Goal: Find specific page/section: Find specific page/section

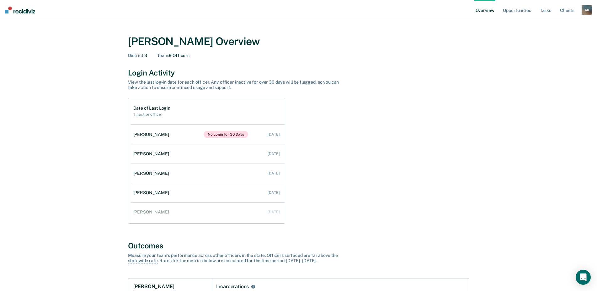
click at [589, 11] on div "A K" at bounding box center [587, 10] width 10 height 10
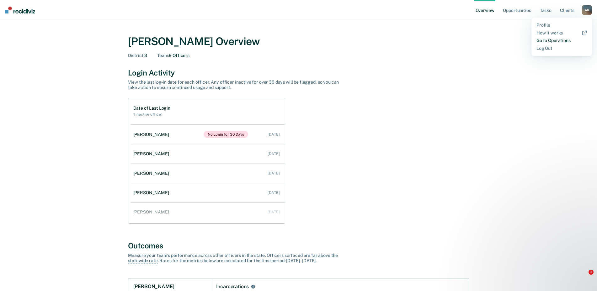
click at [564, 40] on link "Go to Operations" at bounding box center [562, 40] width 51 height 5
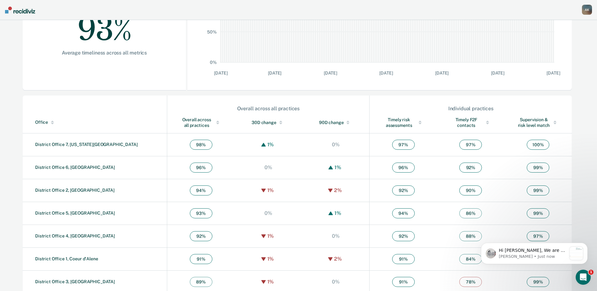
scroll to position [146, 0]
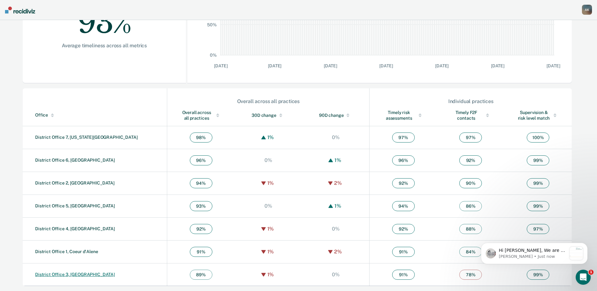
click at [69, 275] on link "District Office 3, [GEOGRAPHIC_DATA]" at bounding box center [75, 274] width 80 height 5
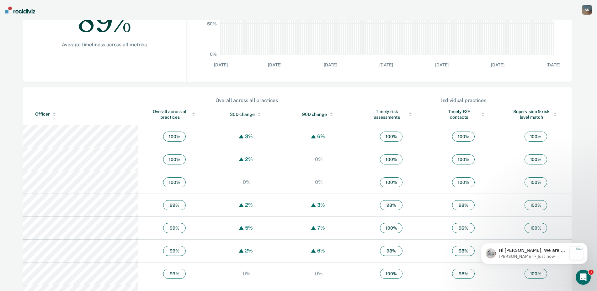
scroll to position [157, 0]
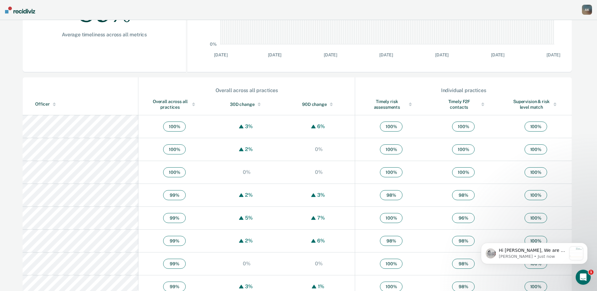
click at [43, 105] on div "Officer" at bounding box center [85, 104] width 100 height 5
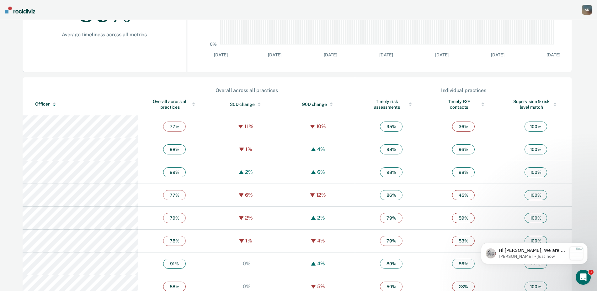
click at [43, 105] on div "Officer" at bounding box center [85, 104] width 100 height 5
click at [151, 105] on div "Overall across all practices" at bounding box center [174, 104] width 47 height 11
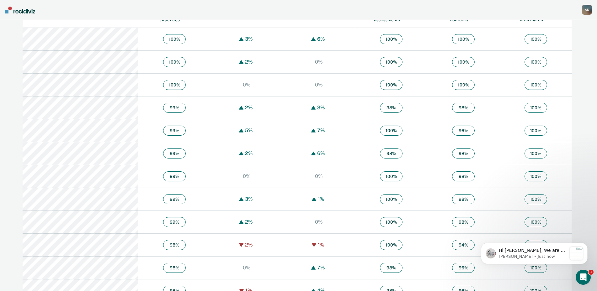
scroll to position [251, 0]
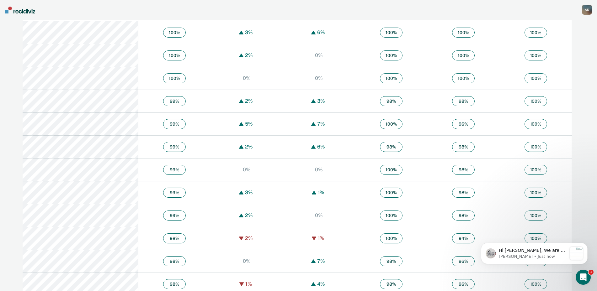
click at [455, 217] on span "98 %" at bounding box center [463, 216] width 23 height 10
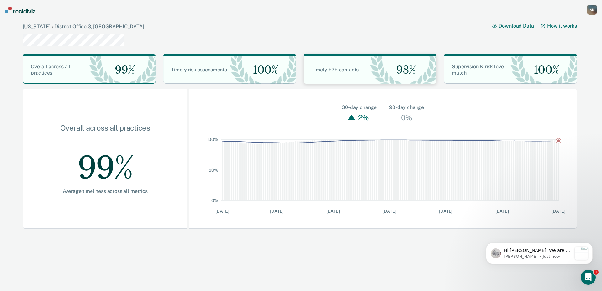
click at [380, 76] on div "98%" at bounding box center [403, 70] width 67 height 28
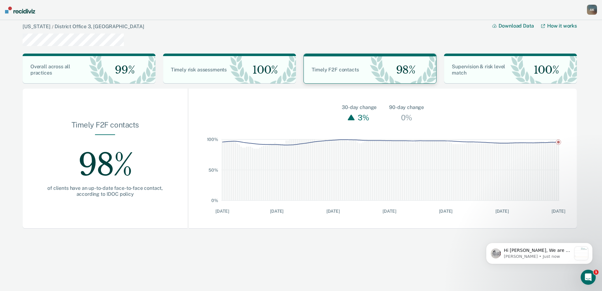
click at [376, 72] on div "98%" at bounding box center [403, 69] width 66 height 27
click at [25, 8] on img at bounding box center [20, 10] width 30 height 7
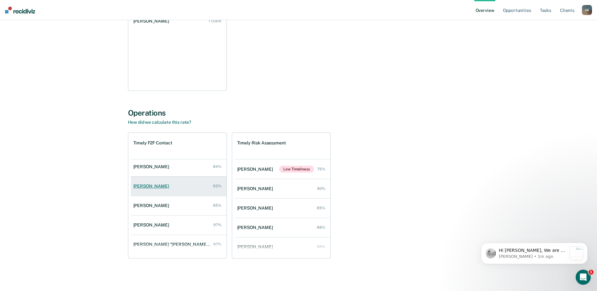
scroll to position [63, 0]
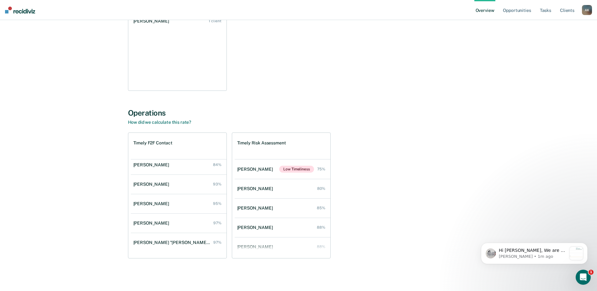
click at [161, 242] on div "[PERSON_NAME] "[PERSON_NAME]" [PERSON_NAME]" at bounding box center [173, 242] width 80 height 5
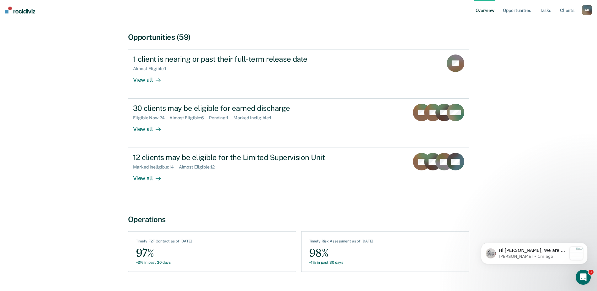
scroll to position [147, 0]
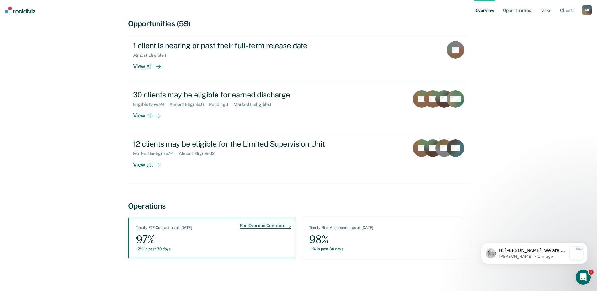
click at [248, 225] on div "See Overdue Contacts" at bounding box center [265, 226] width 51 height 6
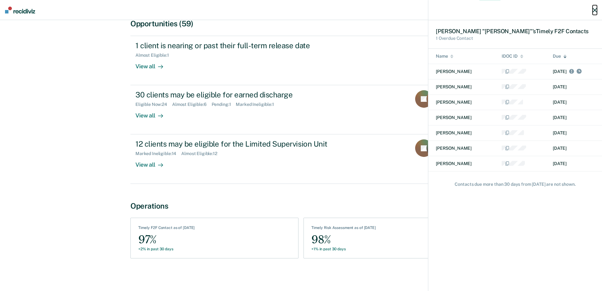
click at [595, 11] on icon "button" at bounding box center [595, 10] width 4 height 4
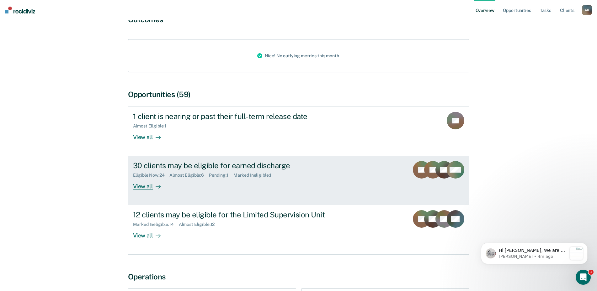
scroll to position [0, 0]
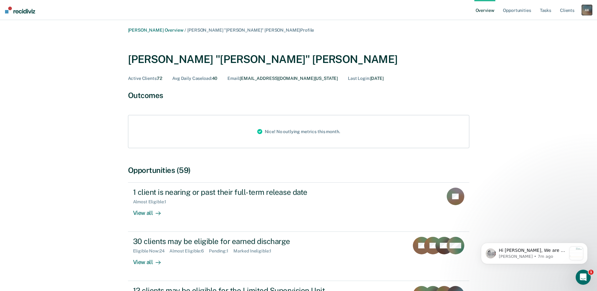
click at [590, 9] on div "A K" at bounding box center [587, 10] width 10 height 10
click at [561, 42] on link "Go to Operations" at bounding box center [562, 40] width 51 height 5
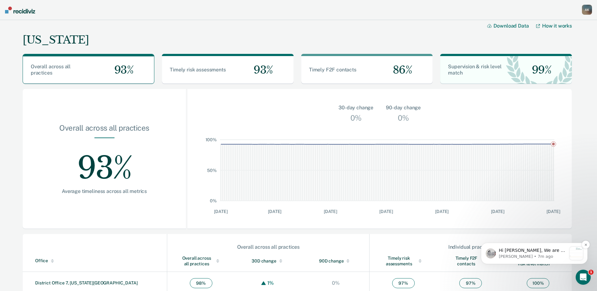
click at [532, 252] on p "Hi [PERSON_NAME], We are so excited to announce a brand new feature: AI case no…" at bounding box center [533, 251] width 68 height 6
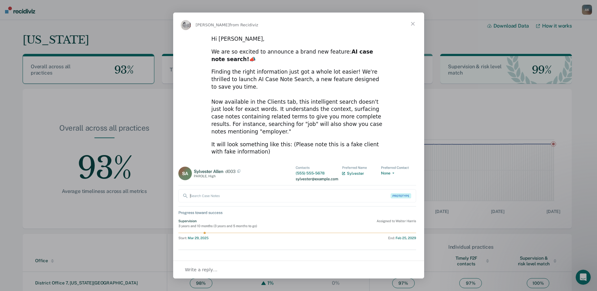
click at [411, 22] on span "Close" at bounding box center [413, 24] width 23 height 23
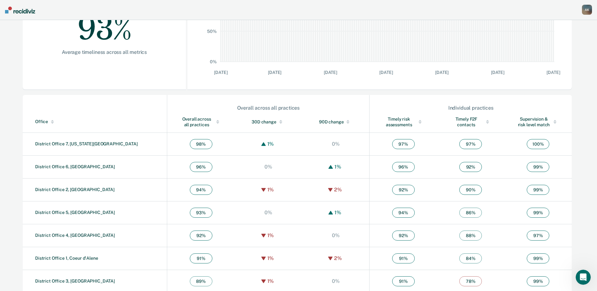
scroll to position [146, 0]
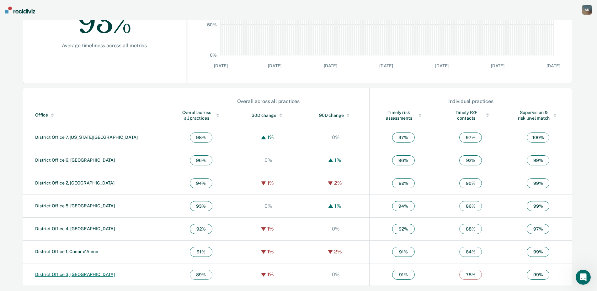
click at [77, 275] on link "District Office 3, [GEOGRAPHIC_DATA]" at bounding box center [75, 274] width 80 height 5
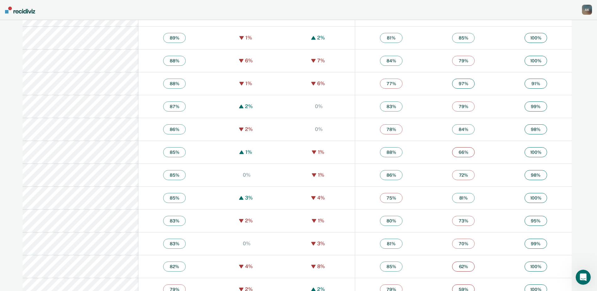
scroll to position [1035, 0]
